Goal: Transaction & Acquisition: Purchase product/service

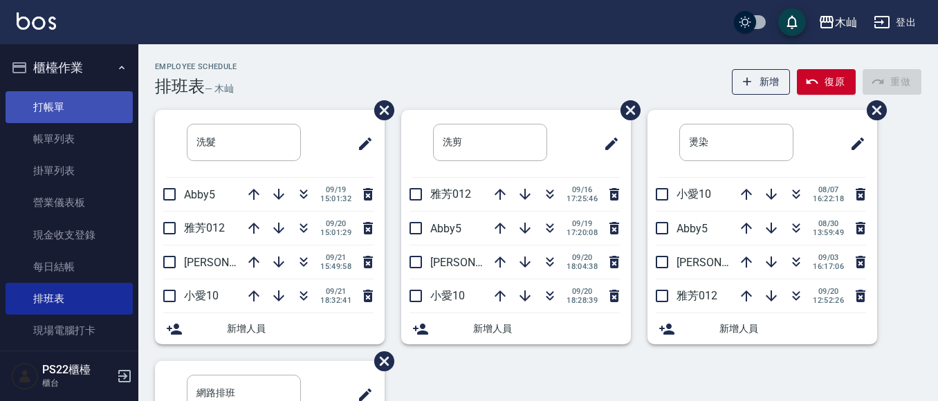
click at [16, 118] on link "打帳單" at bounding box center [69, 107] width 127 height 32
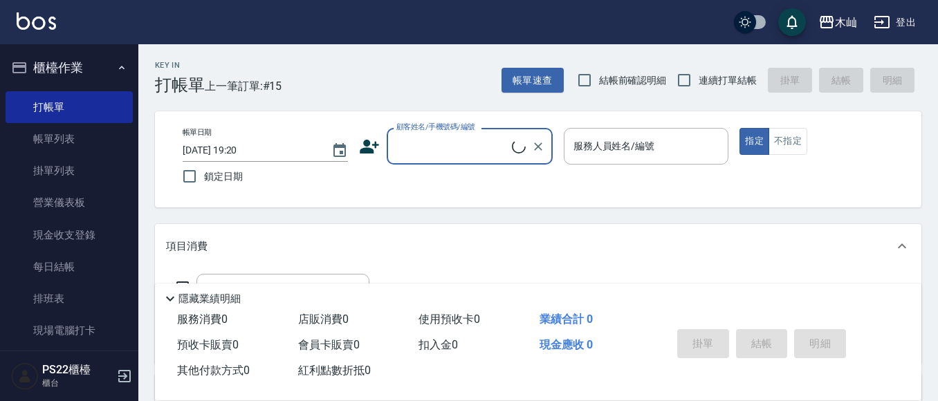
click at [409, 145] on input "顧客姓名/手機號碼/編號" at bounding box center [452, 146] width 119 height 24
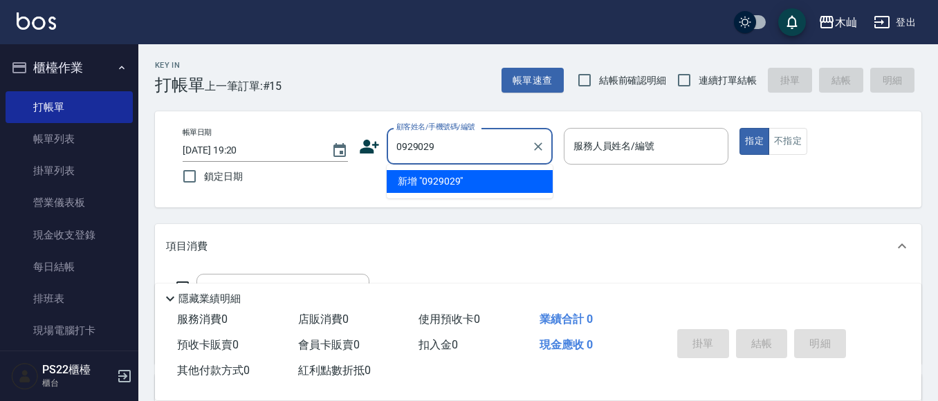
click at [443, 146] on input "0929029" at bounding box center [459, 146] width 133 height 24
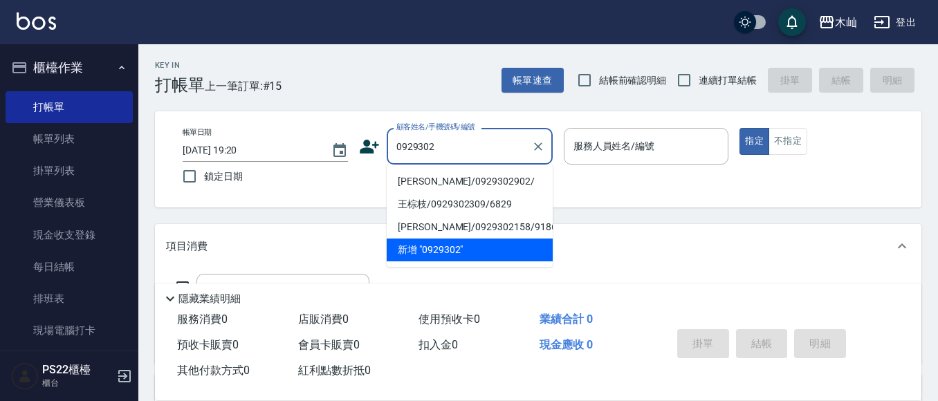
click at [471, 188] on li "[PERSON_NAME]/0929302902/" at bounding box center [470, 181] width 166 height 23
type input "[PERSON_NAME]/0929302902/"
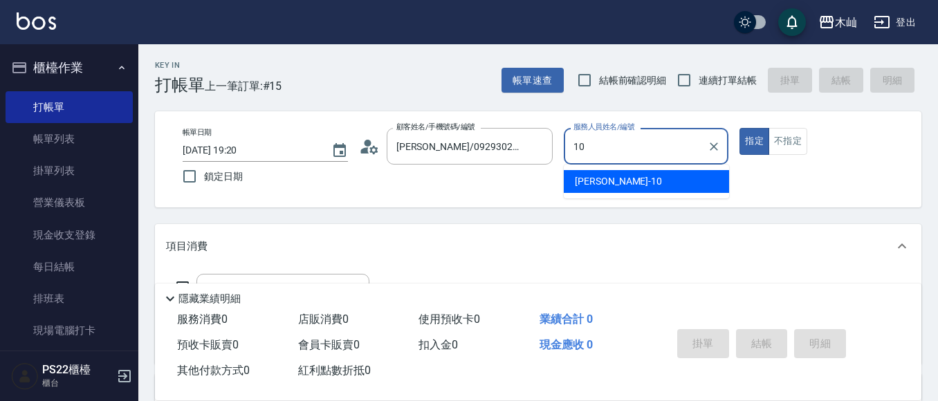
type input "小愛-10"
type button "true"
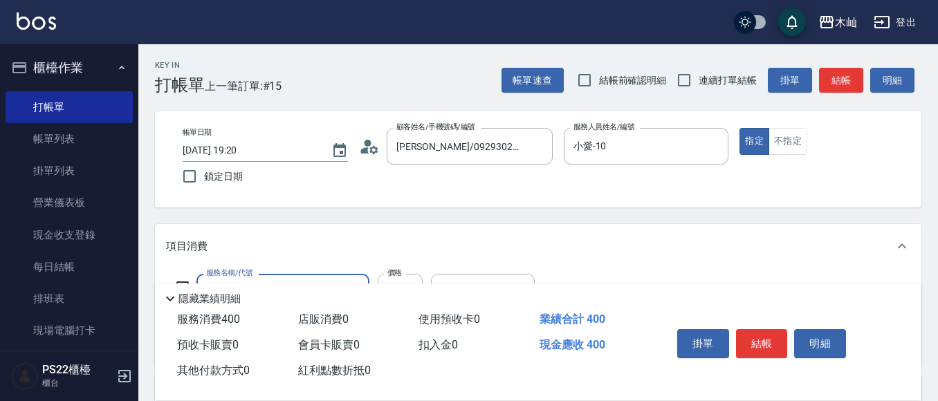
type input "精油洗+瞬護(904)"
click at [834, 84] on button "結帳" at bounding box center [841, 81] width 44 height 26
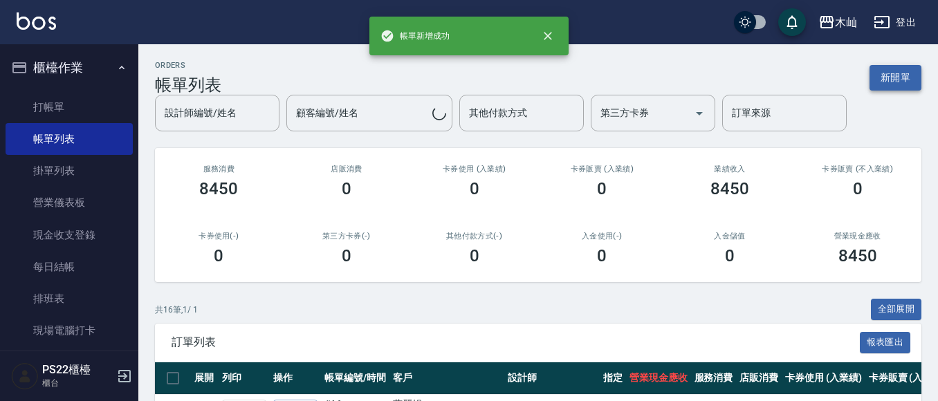
click at [886, 71] on button "新開單" at bounding box center [895, 78] width 52 height 26
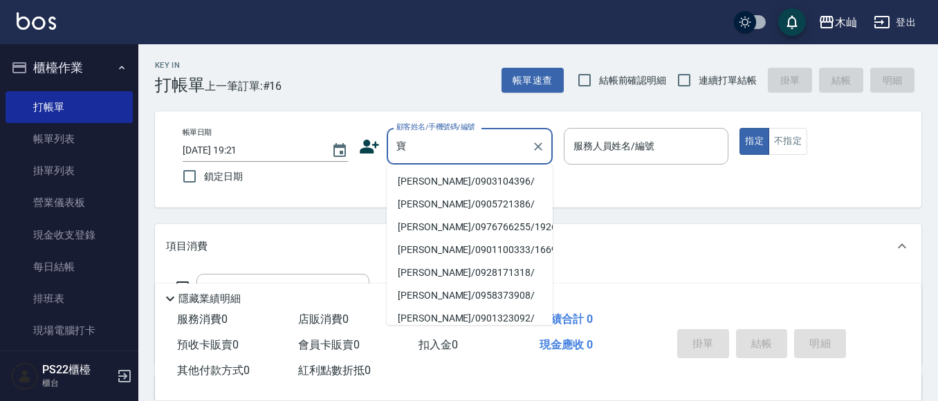
click at [463, 176] on li "[PERSON_NAME]/0903104396/" at bounding box center [470, 181] width 166 height 23
type input "[PERSON_NAME]/0903104396/"
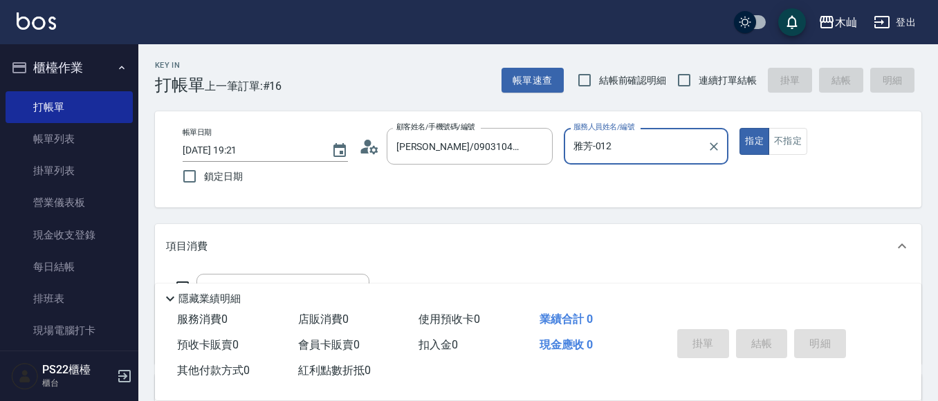
click at [617, 156] on input "雅芳-012" at bounding box center [636, 146] width 132 height 24
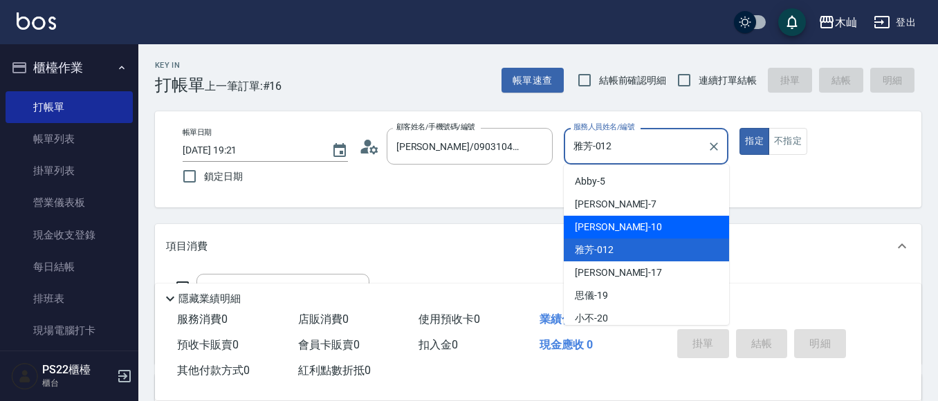
click at [593, 219] on div "小愛 -10" at bounding box center [646, 227] width 165 height 23
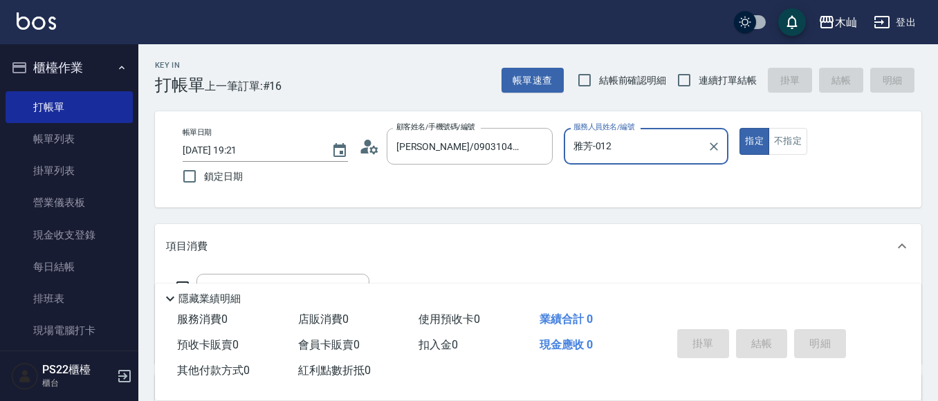
type input "小愛-10"
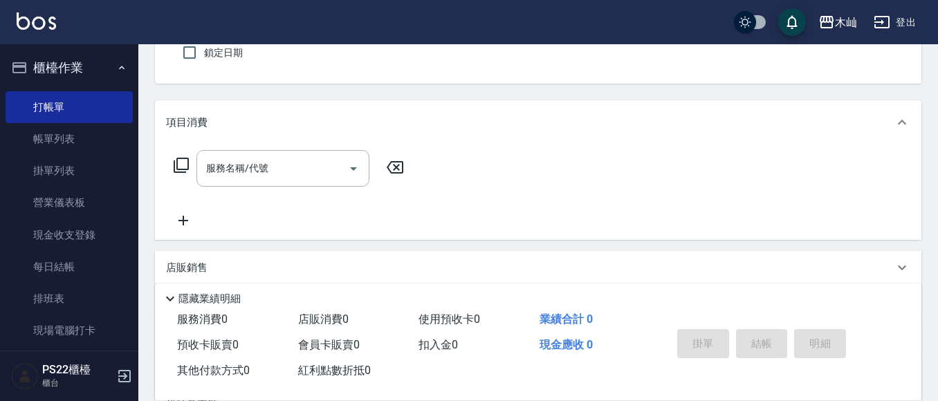
scroll to position [138, 0]
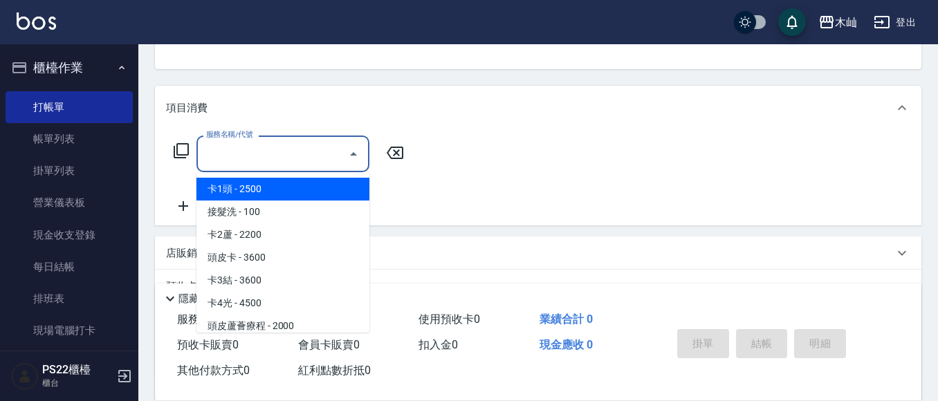
click at [280, 158] on input "服務名稱/代號" at bounding box center [273, 154] width 140 height 24
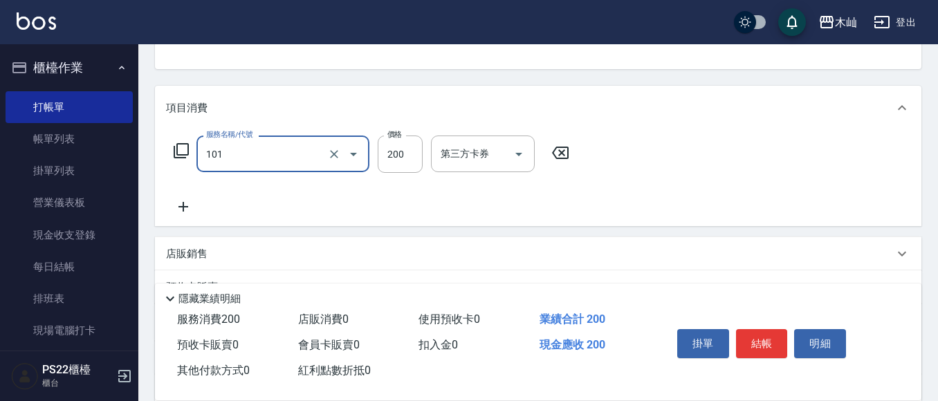
type input "洗髮(101)"
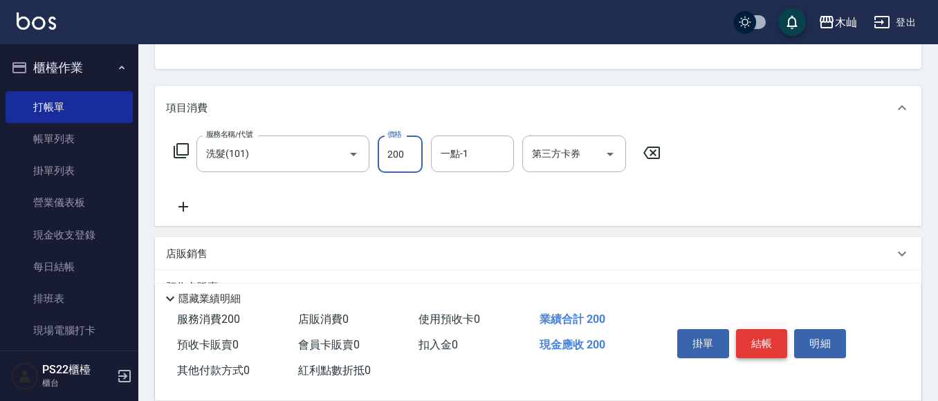
click at [760, 333] on button "結帳" at bounding box center [762, 343] width 52 height 29
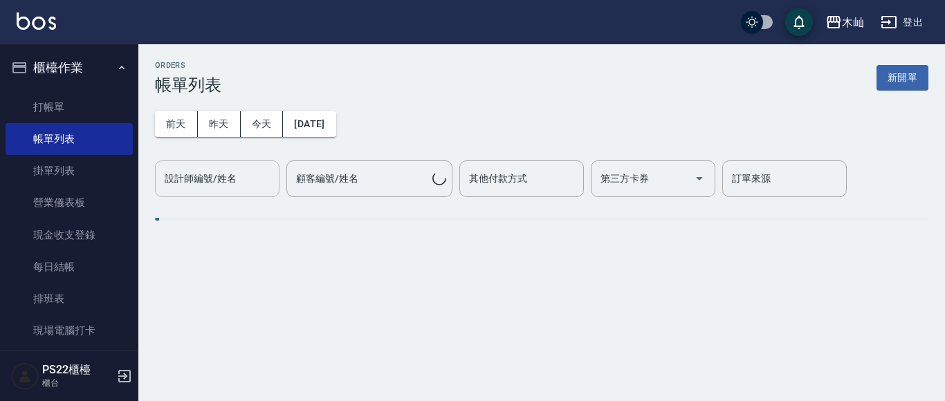
click at [248, 176] on input "設計師編號/姓名" at bounding box center [217, 179] width 112 height 24
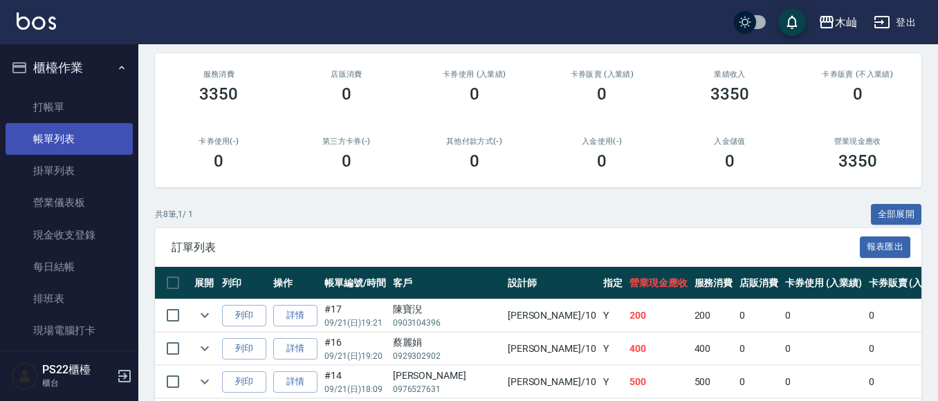
scroll to position [69, 0]
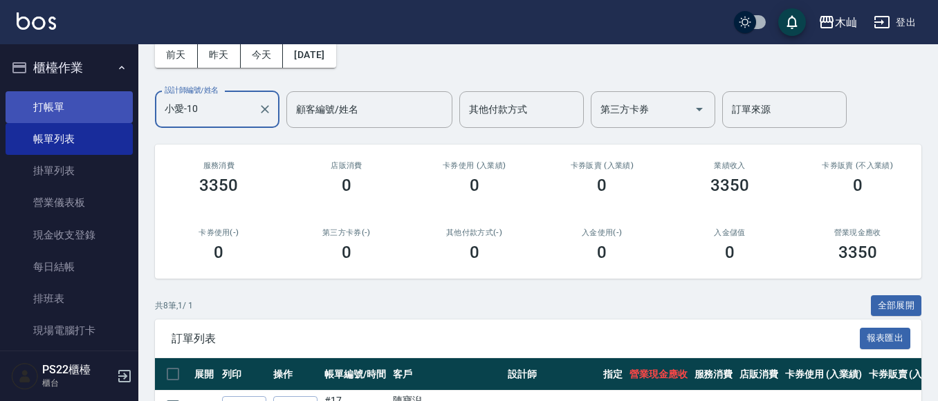
type input "小愛-10"
click at [46, 109] on link "打帳單" at bounding box center [69, 107] width 127 height 32
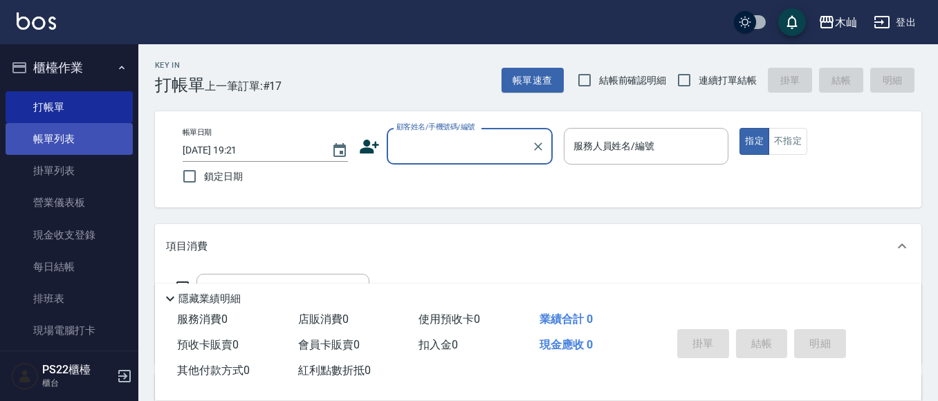
click at [55, 148] on link "帳單列表" at bounding box center [69, 139] width 127 height 32
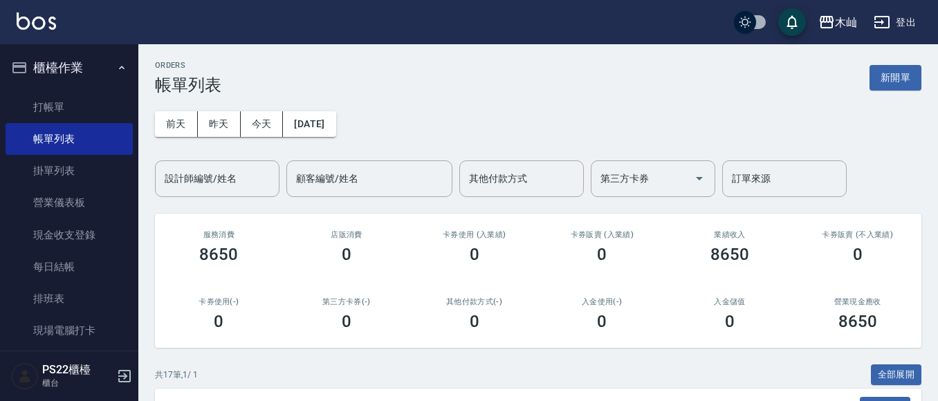
drag, startPoint x: 243, startPoint y: 176, endPoint x: 248, endPoint y: 156, distance: 20.5
click at [244, 168] on input "設計師編號/姓名" at bounding box center [217, 179] width 112 height 24
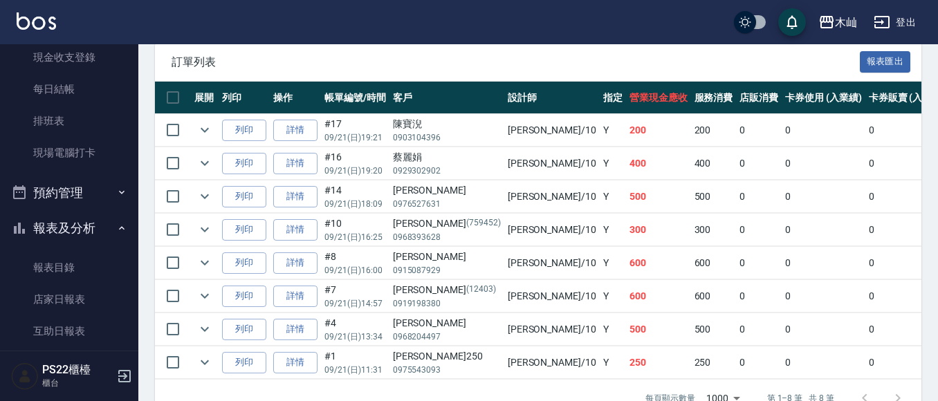
scroll to position [346, 0]
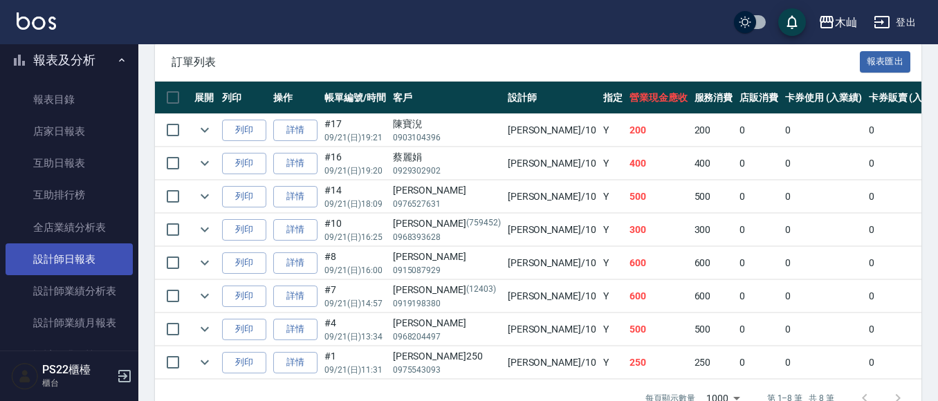
type input "小愛-10"
click at [75, 261] on link "設計師日報表" at bounding box center [69, 259] width 127 height 32
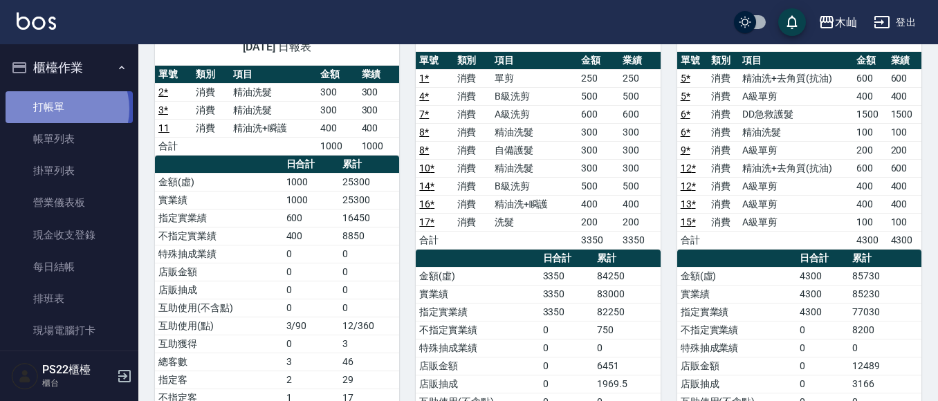
click at [58, 109] on link "打帳單" at bounding box center [69, 107] width 127 height 32
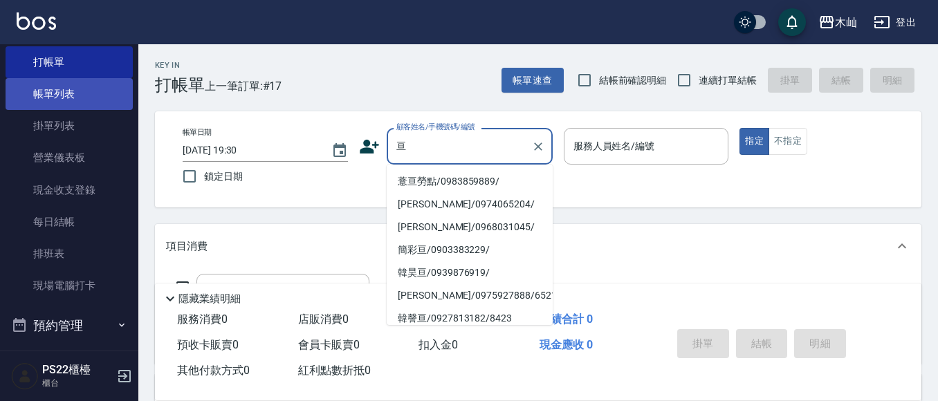
scroll to position [69, 0]
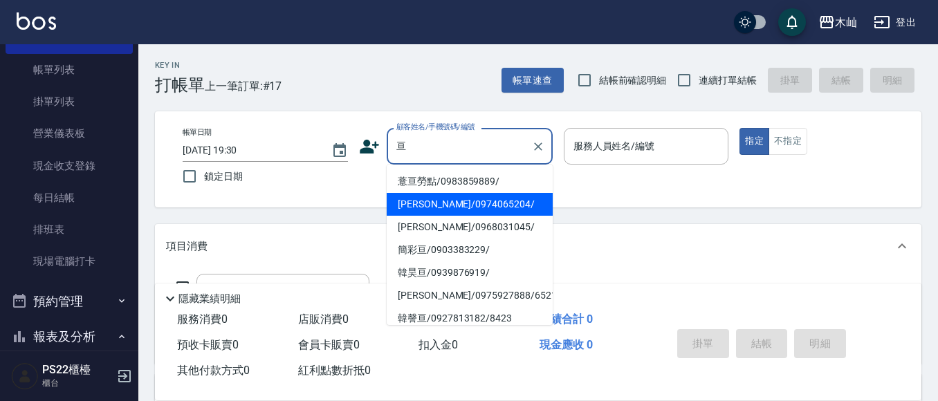
click at [463, 206] on li "[PERSON_NAME]/0974065204/" at bounding box center [470, 204] width 166 height 23
type input "[PERSON_NAME]/0974065204/"
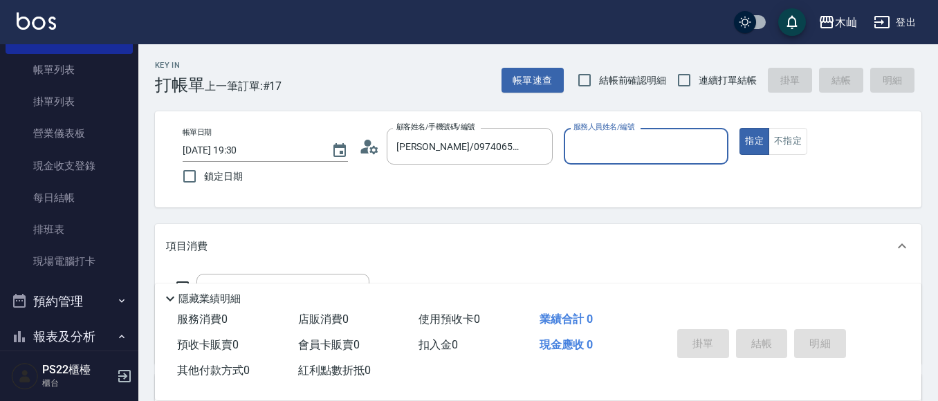
click at [601, 144] on input "服務人員姓名/編號" at bounding box center [646, 146] width 153 height 24
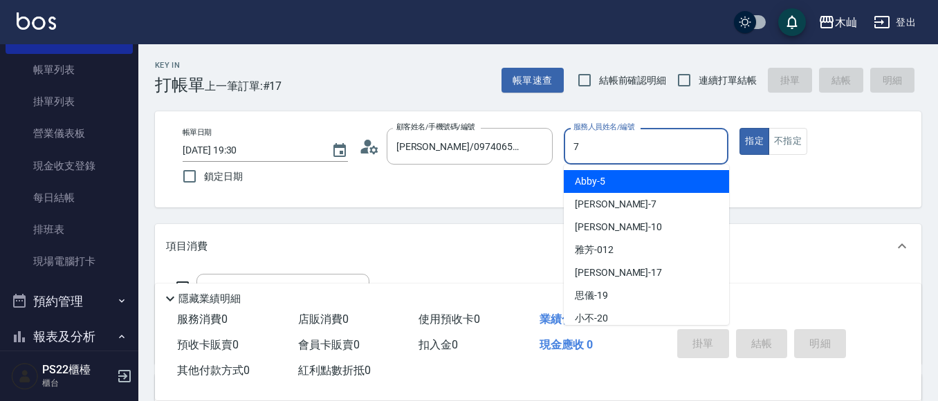
type input "[PERSON_NAME]-7"
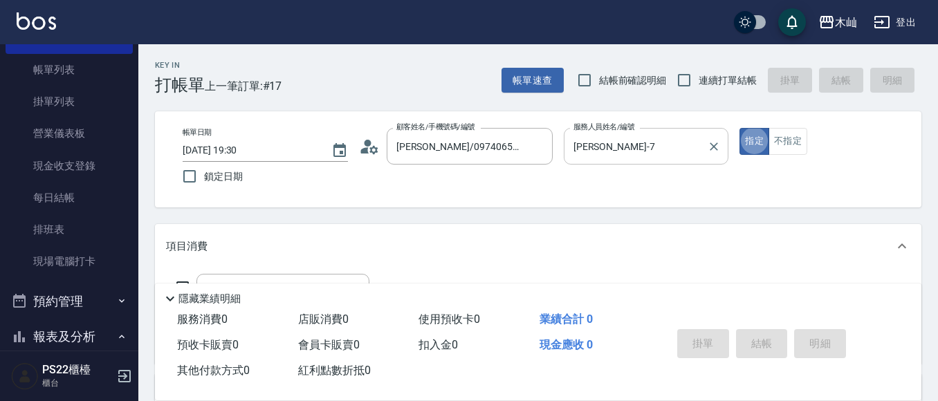
type button "true"
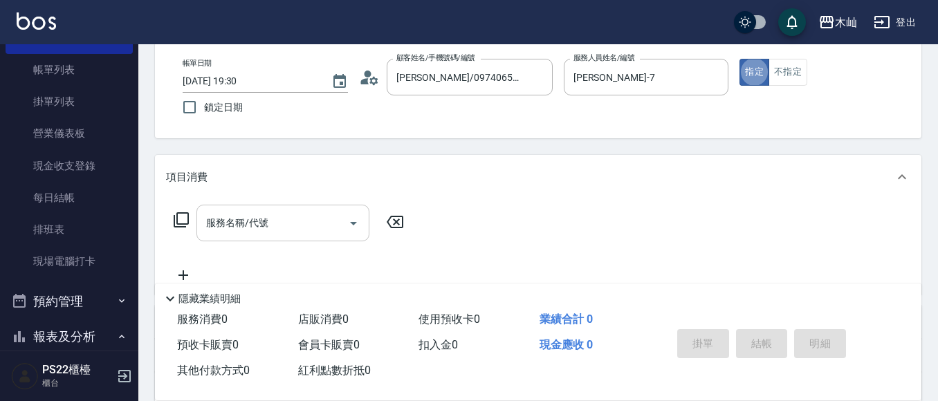
click at [288, 230] on input "服務名稱/代號" at bounding box center [273, 223] width 140 height 24
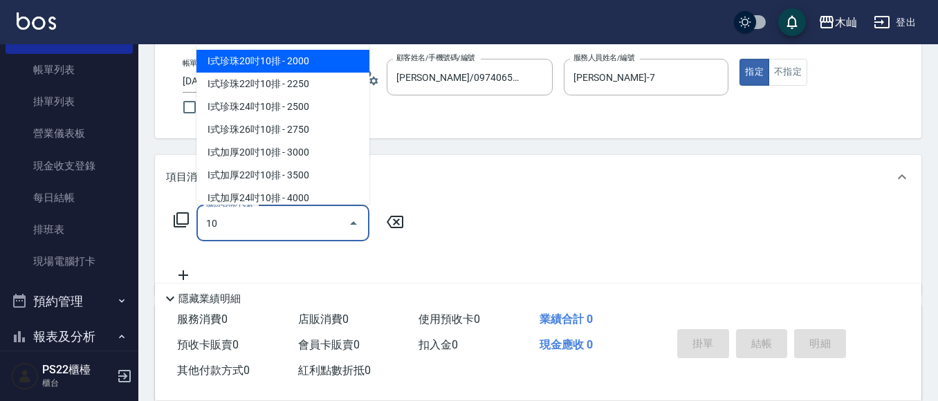
type input "1"
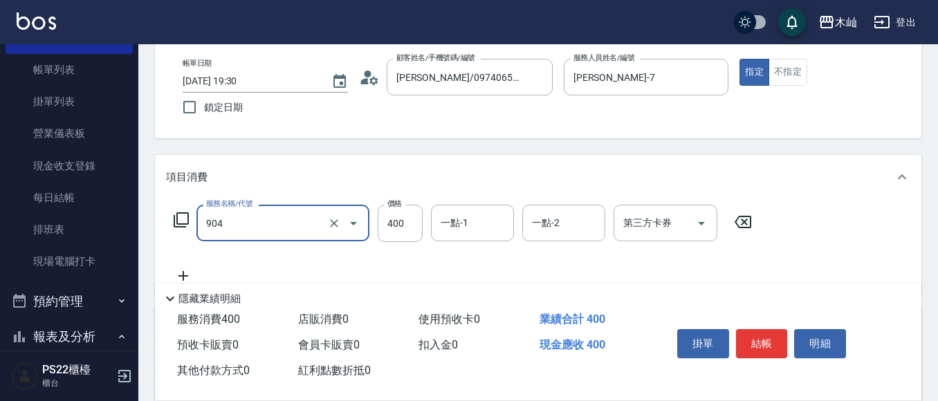
type input "精油洗+瞬護(904)"
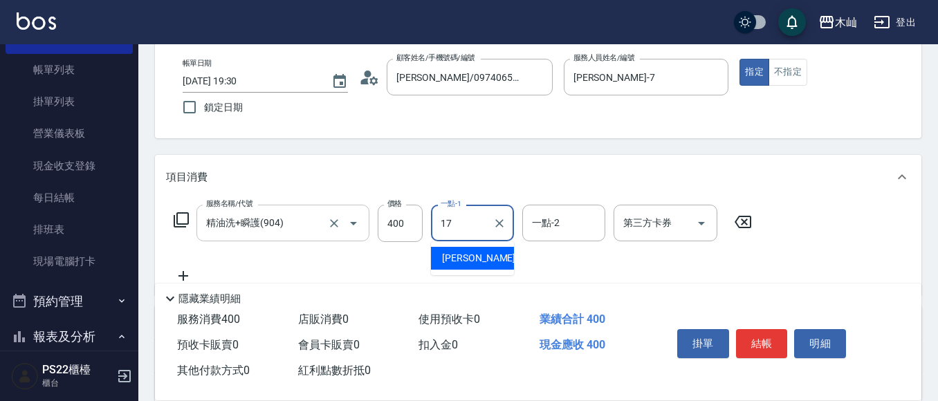
type input "[PERSON_NAME]-17"
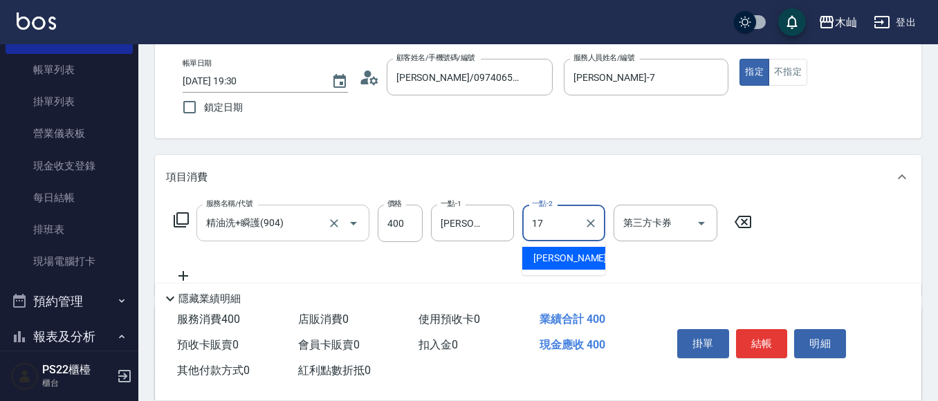
type input "[PERSON_NAME]-17"
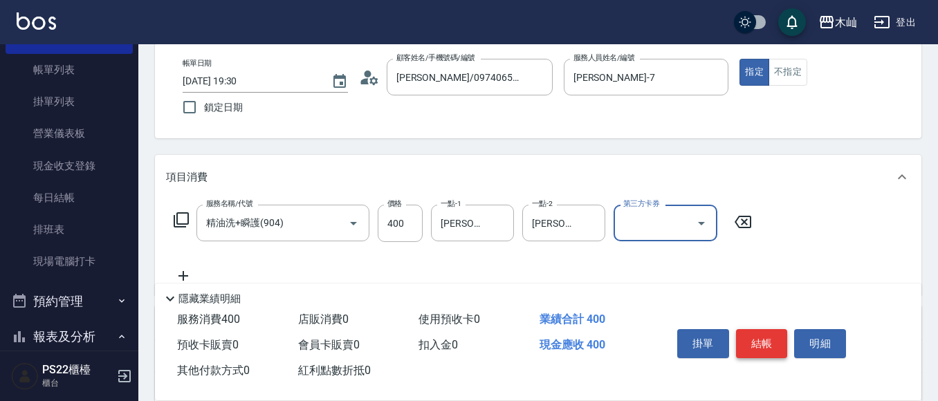
click at [761, 342] on button "結帳" at bounding box center [762, 343] width 52 height 29
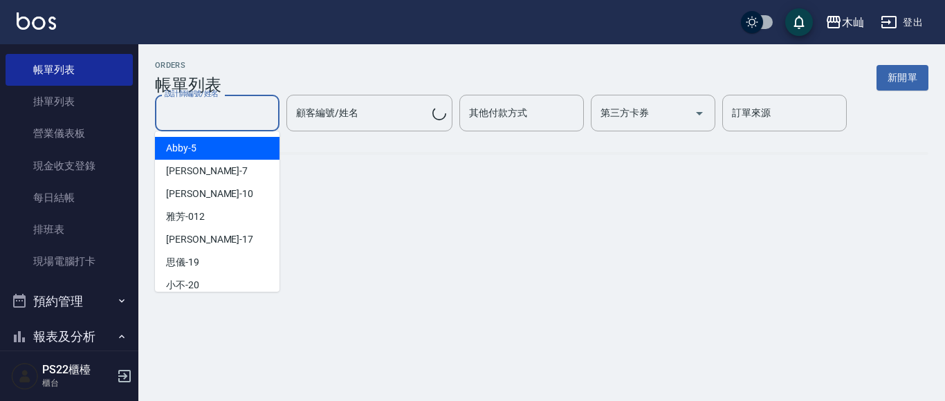
click at [230, 113] on input "設計師編號/姓名" at bounding box center [217, 113] width 112 height 24
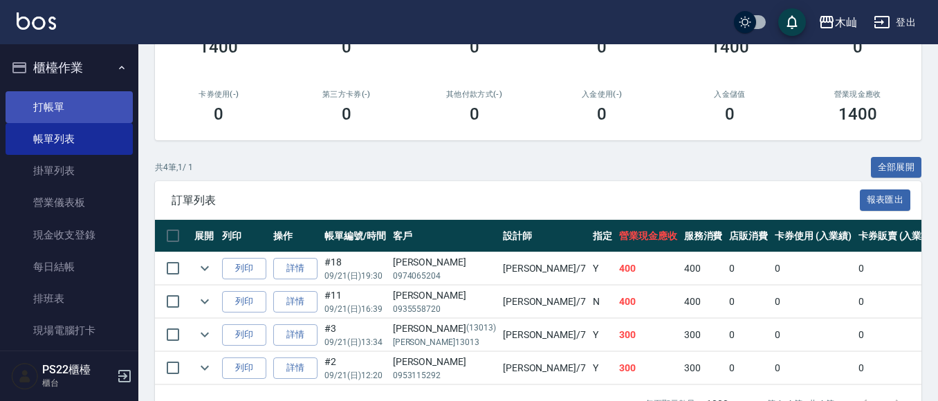
type input "[PERSON_NAME]-7"
click at [62, 96] on link "打帳單" at bounding box center [69, 107] width 127 height 32
